Goal: Find contact information: Find contact information

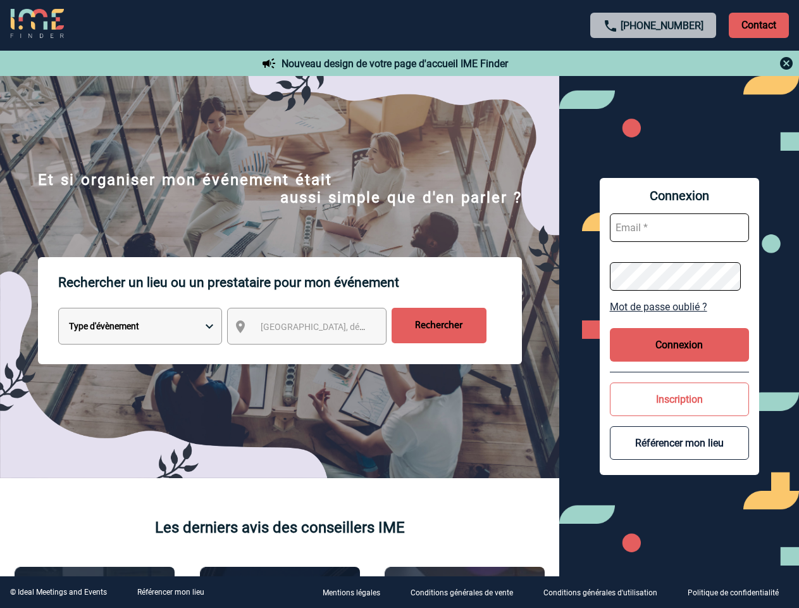
click at [399, 304] on p "Rechercher un lieu ou un prestataire pour mon événement" at bounding box center [290, 282] width 464 height 51
click at [759, 25] on p "Contact" at bounding box center [759, 25] width 60 height 25
click at [654, 63] on div at bounding box center [654, 63] width 282 height 15
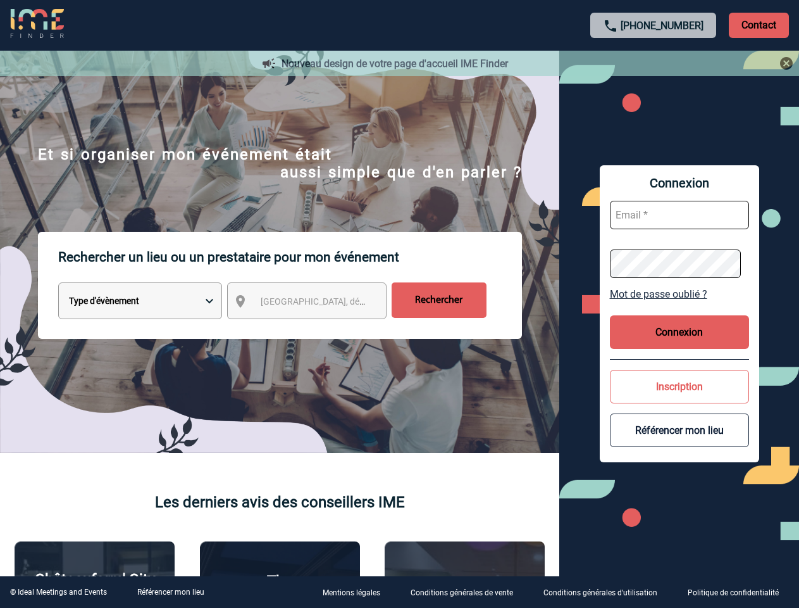
click at [318, 328] on div at bounding box center [398, 302] width 796 height 604
click at [680, 306] on div at bounding box center [398, 302] width 796 height 604
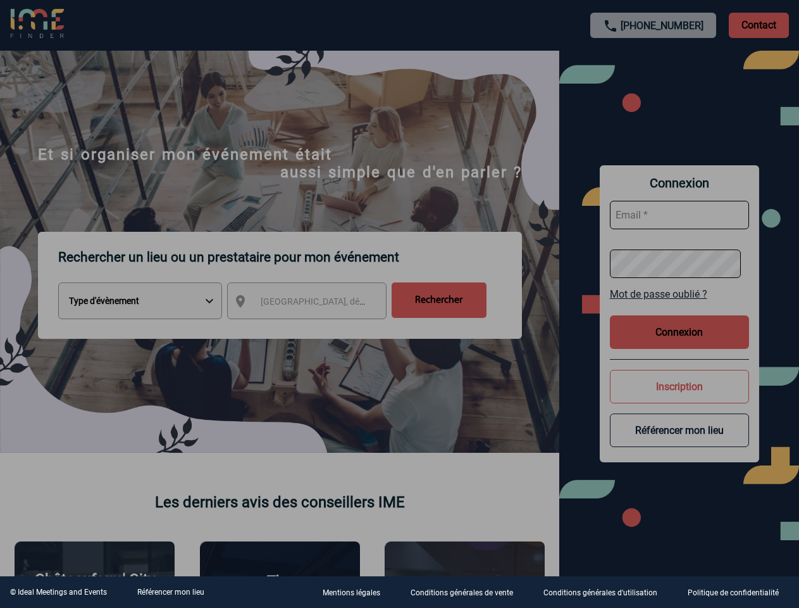
click at [680, 344] on div at bounding box center [399, 304] width 799 height 608
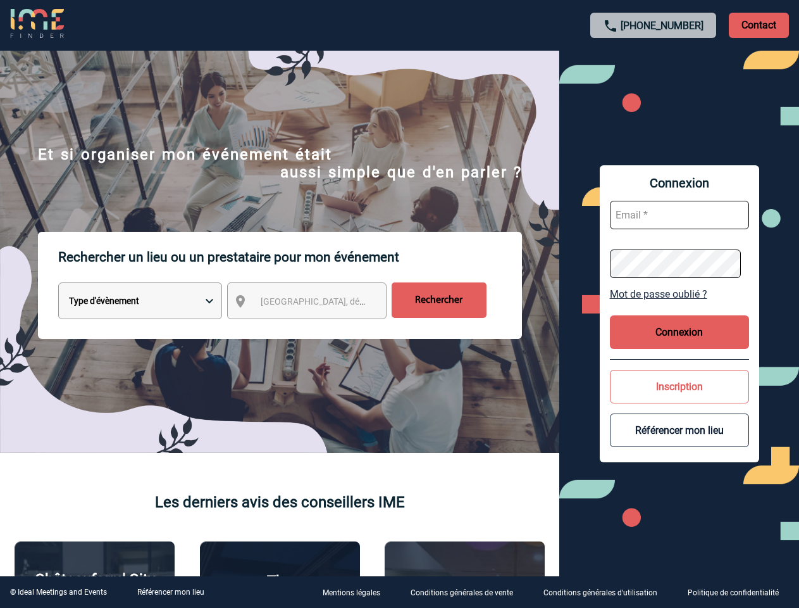
click at [680, 399] on body "[PHONE_NUMBER] Contact Contact Nouveau design de votre page d'accueil IME Finde…" at bounding box center [399, 304] width 799 height 608
click at [680, 442] on button "Référencer mon lieu" at bounding box center [679, 430] width 139 height 34
click at [170, 592] on link "Référencer mon lieu" at bounding box center [170, 591] width 67 height 9
